Goal: Share content

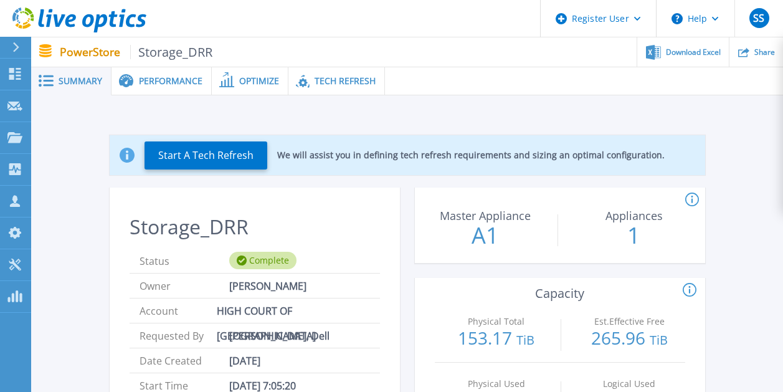
click at [738, 79] on div at bounding box center [584, 81] width 398 height 28
click at [706, 50] on span "Download Excel" at bounding box center [693, 51] width 55 height 7
click at [178, 74] on div "Performance" at bounding box center [162, 81] width 100 height 28
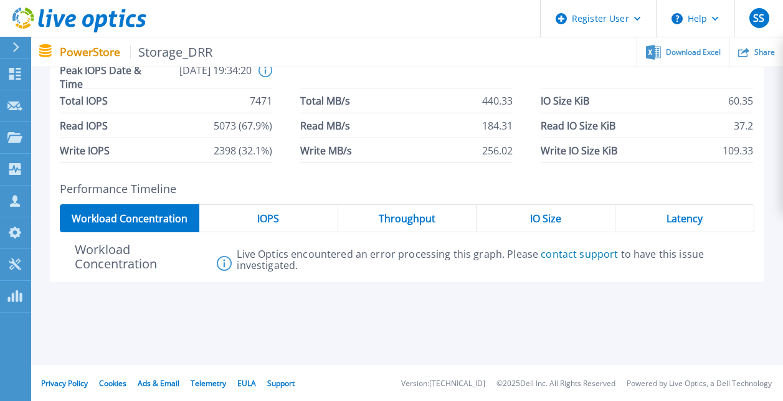
scroll to position [104, 0]
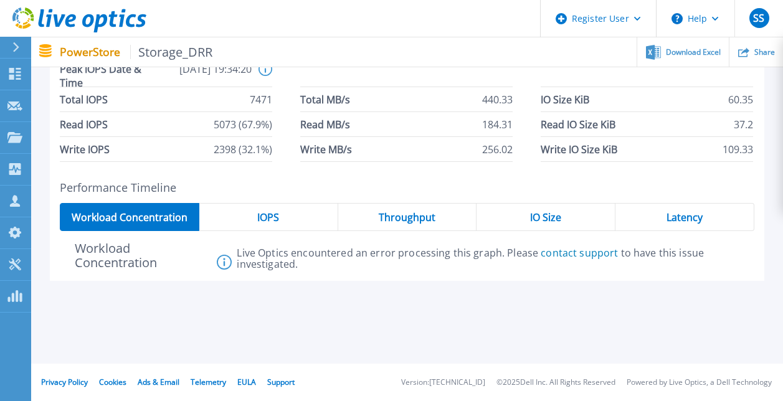
click at [298, 222] on div "IOPS" at bounding box center [268, 217] width 139 height 28
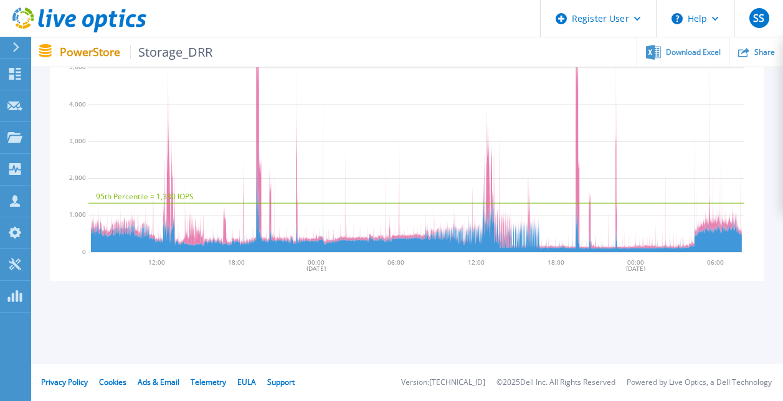
scroll to position [57, 0]
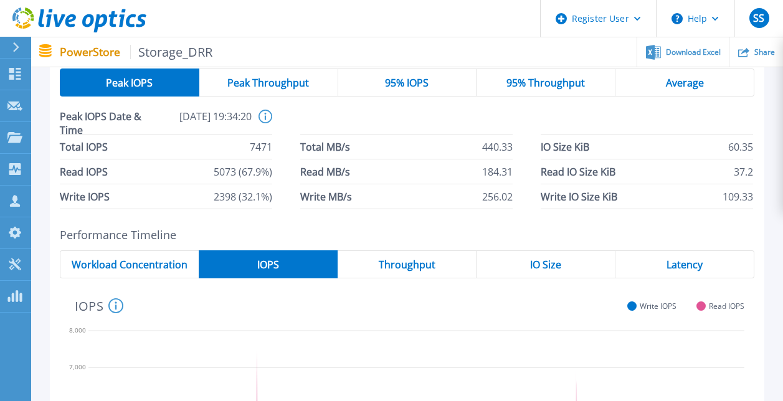
click at [413, 262] on span "Throughput" at bounding box center [407, 265] width 57 height 10
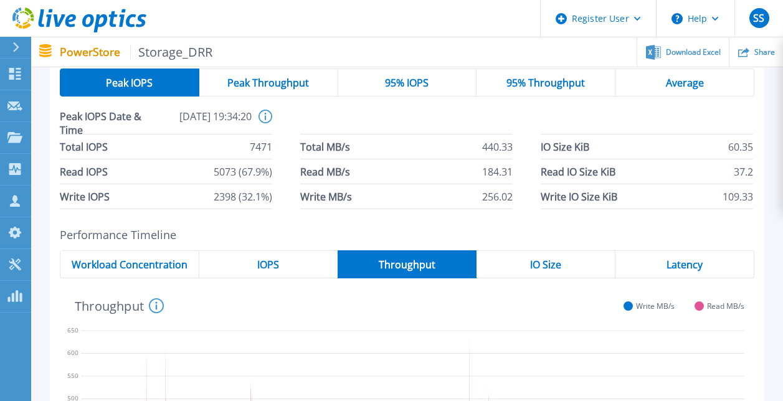
click at [548, 254] on div "IO Size" at bounding box center [546, 265] width 139 height 28
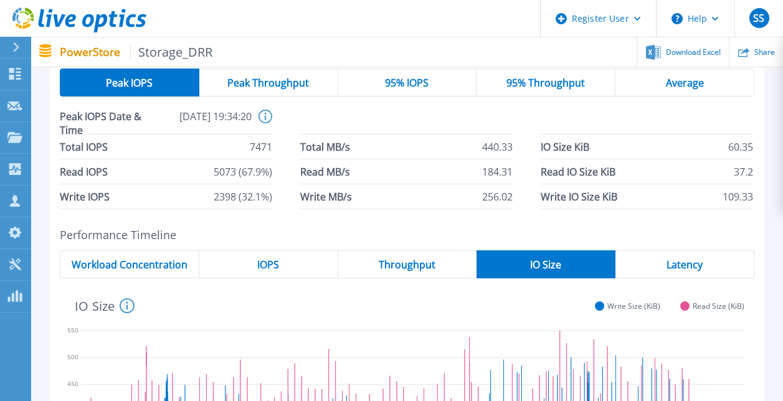
click at [700, 261] on span "Latency" at bounding box center [685, 265] width 36 height 10
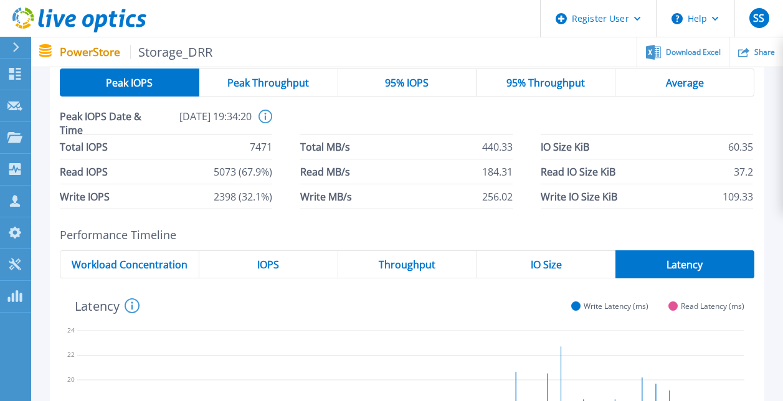
scroll to position [0, 0]
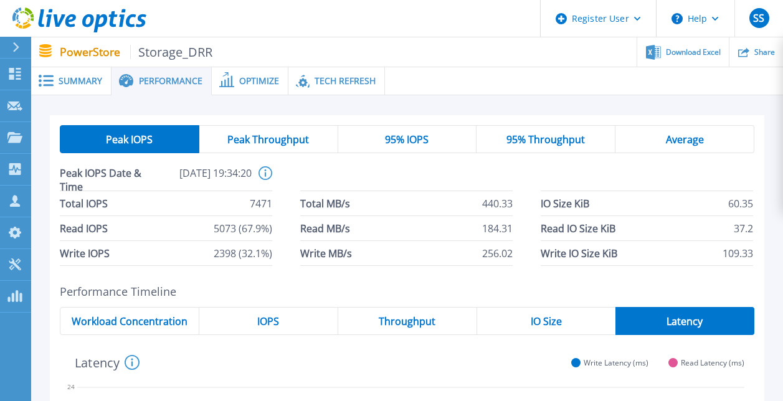
click at [86, 84] on span "Summary" at bounding box center [81, 81] width 44 height 9
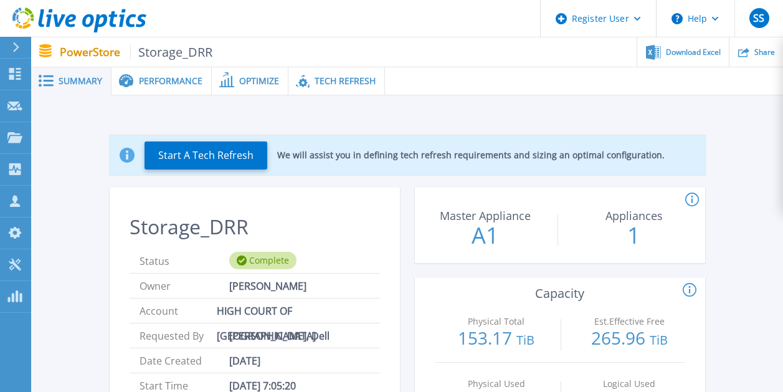
click at [187, 79] on span "Performance" at bounding box center [171, 81] width 64 height 9
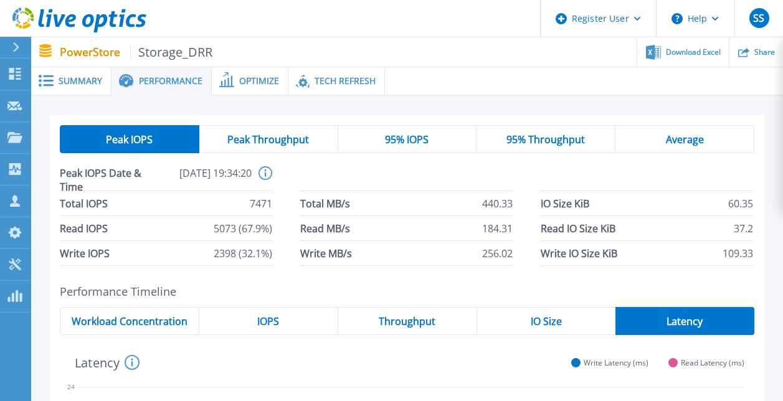
click at [256, 78] on span "Optimize" at bounding box center [259, 81] width 40 height 9
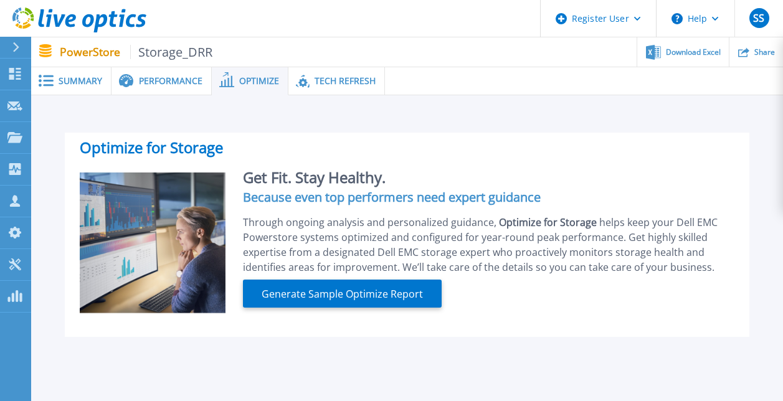
click at [332, 79] on span "Tech Refresh" at bounding box center [345, 81] width 61 height 9
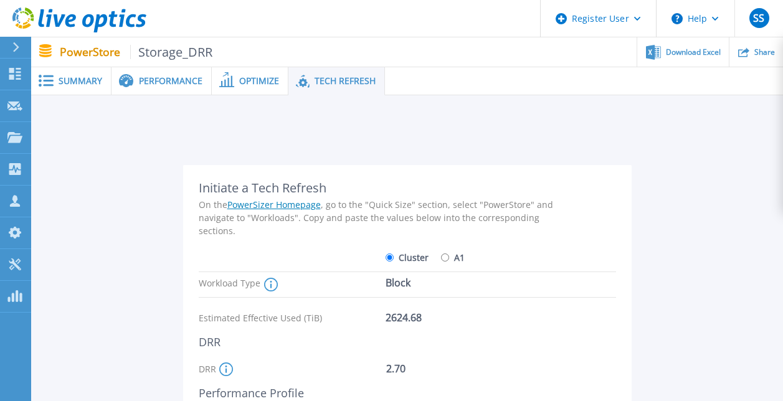
click at [153, 77] on span "Performance" at bounding box center [171, 81] width 64 height 9
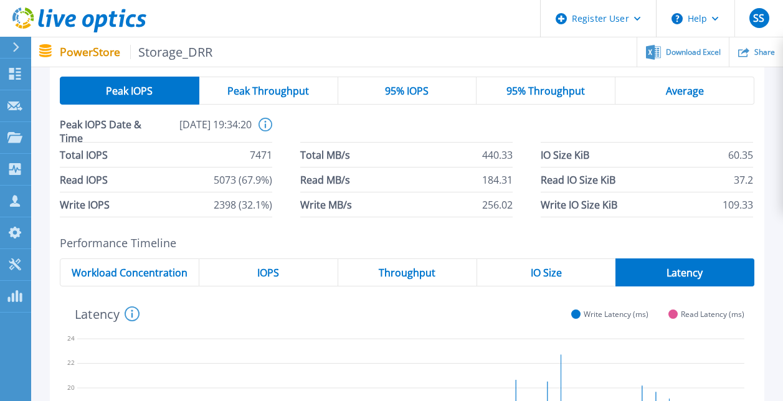
scroll to position [62, 0]
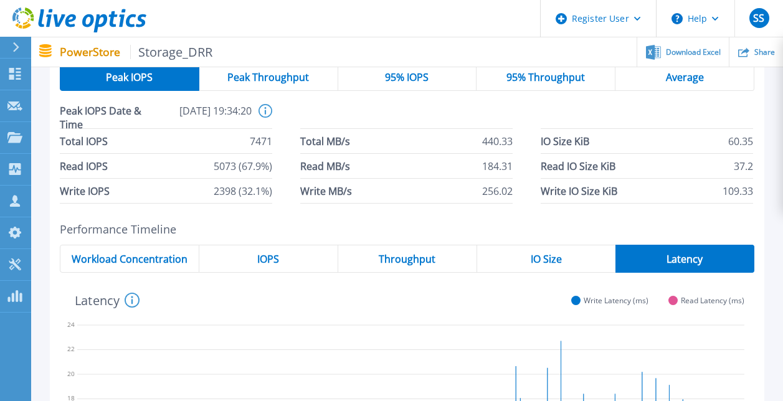
click at [276, 254] on span "IOPS" at bounding box center [268, 259] width 22 height 10
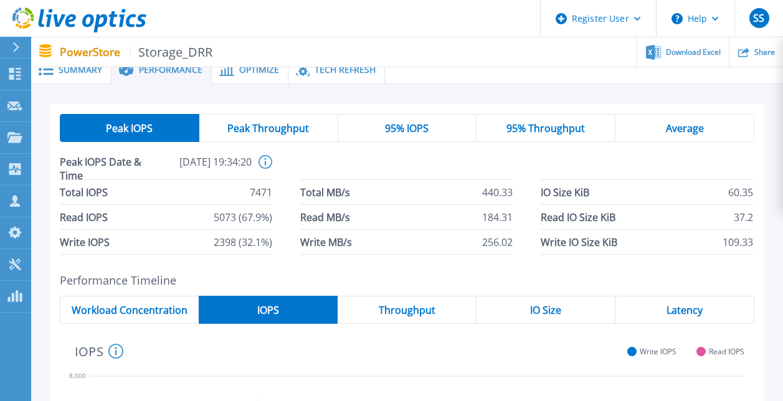
scroll to position [0, 0]
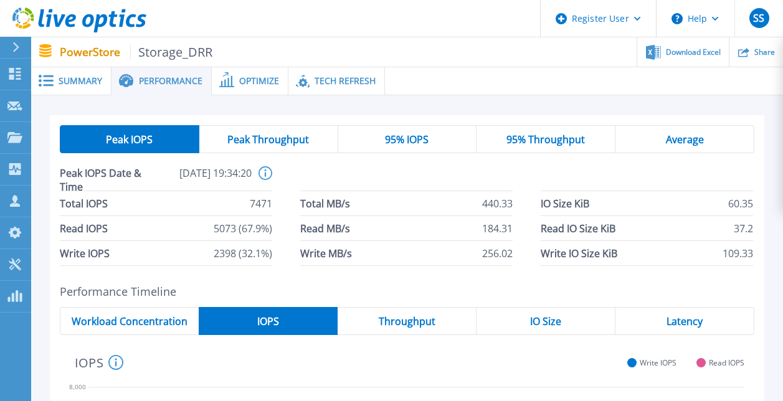
click at [200, 46] on span "Storage_DRR" at bounding box center [171, 52] width 83 height 14
click at [59, 77] on span "Summary" at bounding box center [81, 81] width 44 height 9
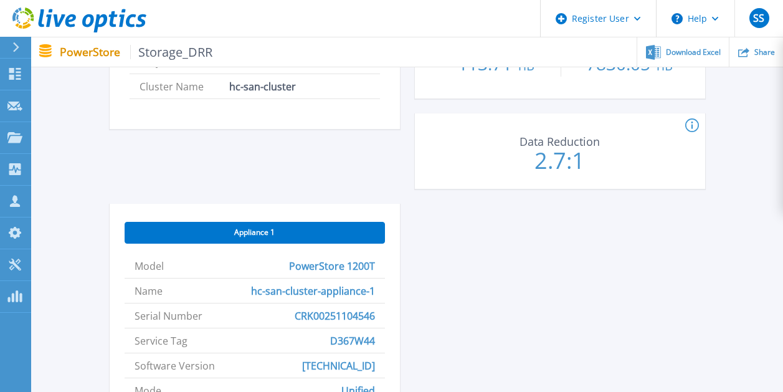
scroll to position [383, 0]
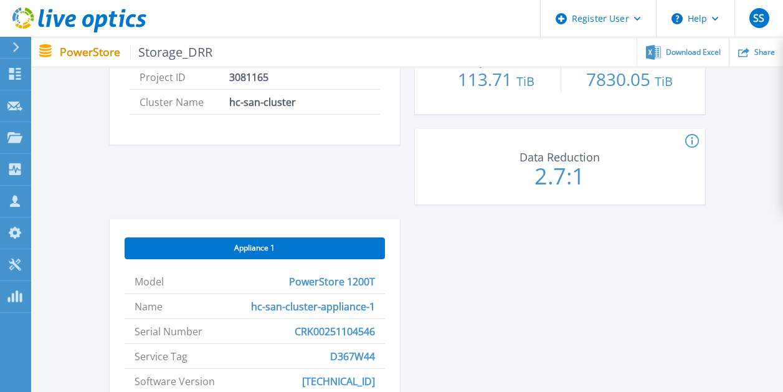
click at [694, 143] on icon at bounding box center [693, 141] width 14 height 15
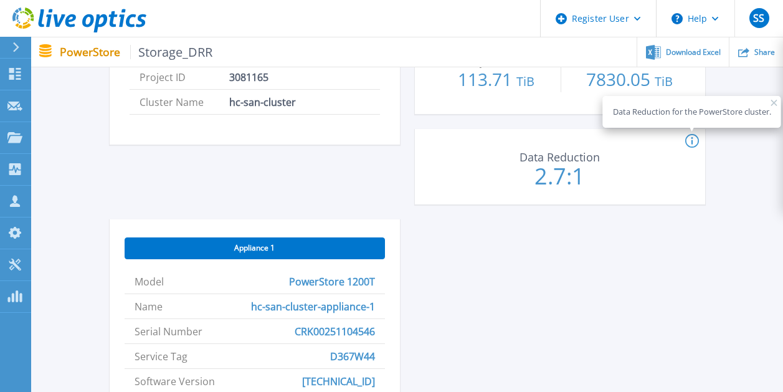
click at [576, 250] on div "Storage_DRR Status Complete Owner [PERSON_NAME] Account HIGH COURT OF [GEOGRAPH…" at bounding box center [408, 191] width 596 height 774
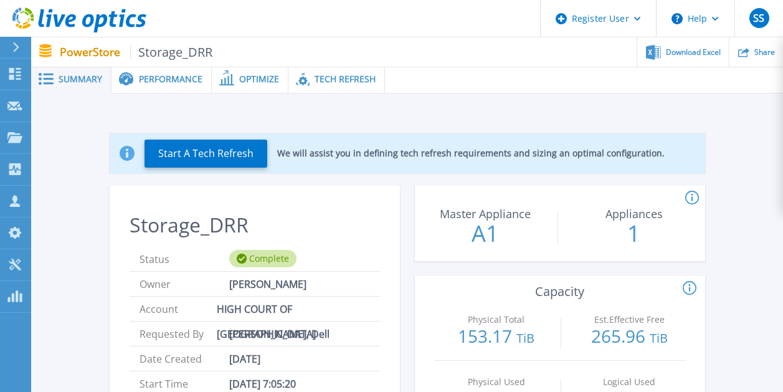
scroll to position [0, 0]
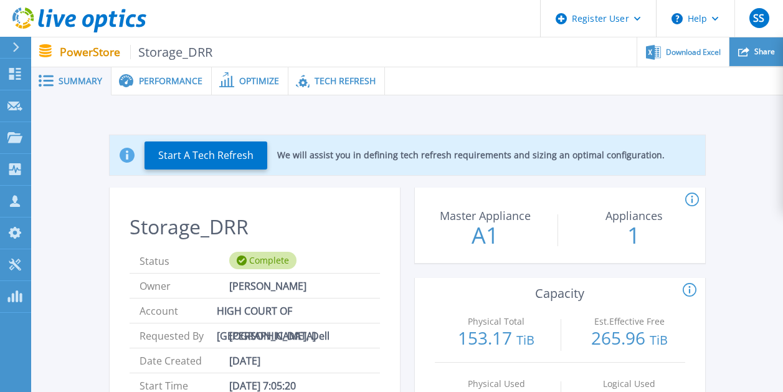
click at [757, 50] on span "Share" at bounding box center [765, 51] width 21 height 7
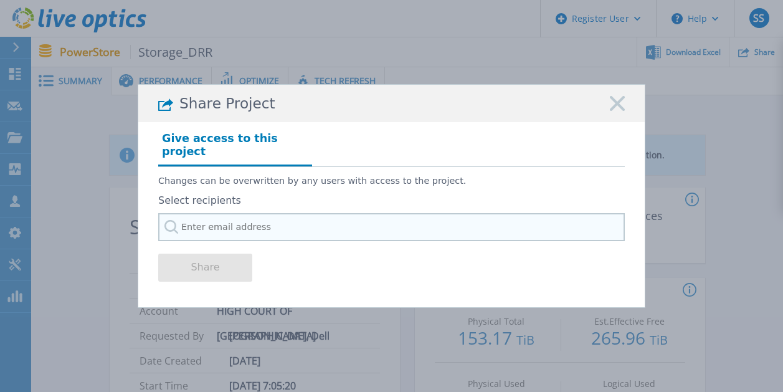
click at [249, 222] on input "text" at bounding box center [391, 227] width 467 height 28
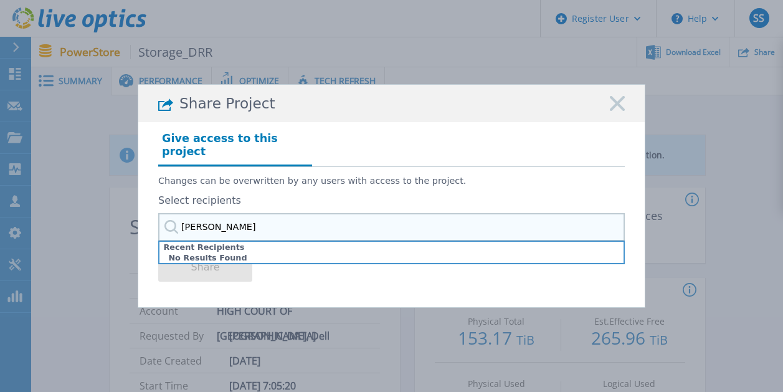
type input "sathee"
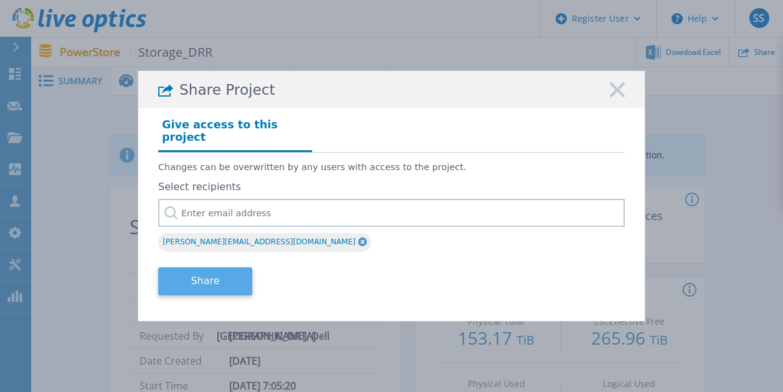
click at [197, 278] on button "Share" at bounding box center [205, 281] width 94 height 28
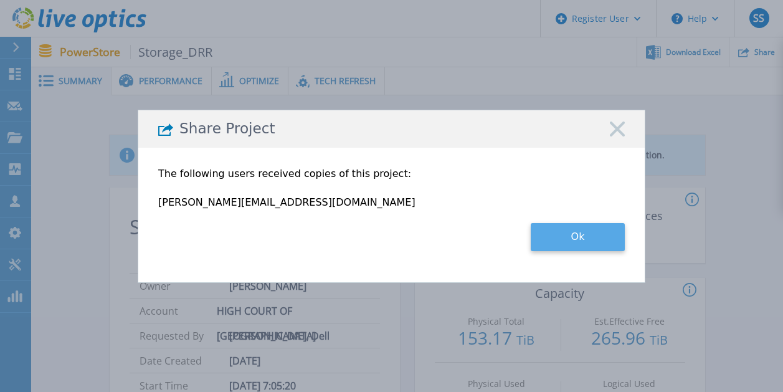
click at [583, 235] on button "Ok" at bounding box center [578, 237] width 94 height 28
